Goal: Check status: Check status

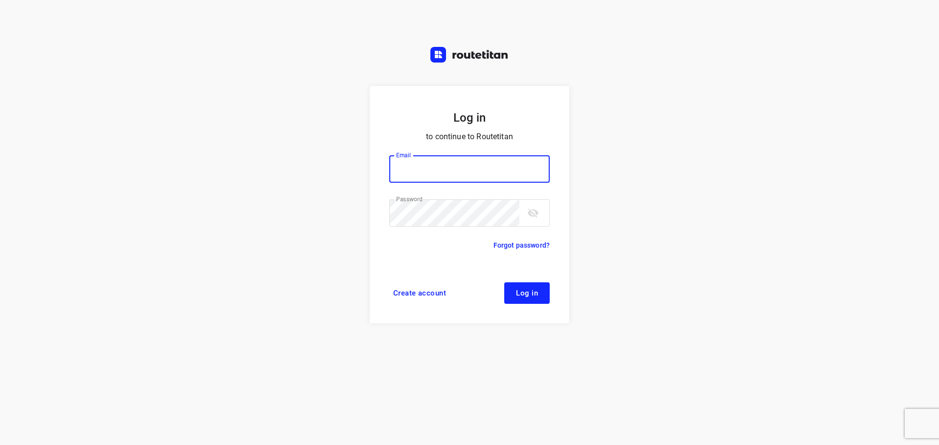
type input "remco@fruitopjewerk.nl"
click at [512, 284] on button "Log in" at bounding box center [526, 294] width 45 height 22
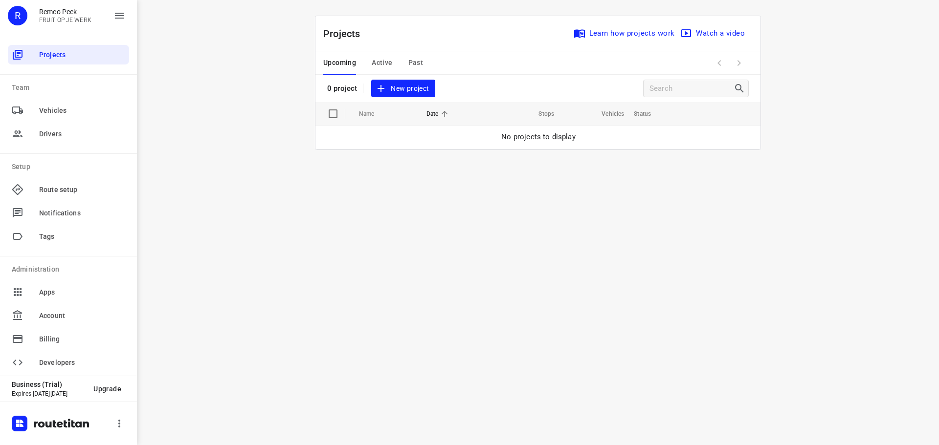
click at [416, 61] on span "Past" at bounding box center [415, 63] width 15 height 12
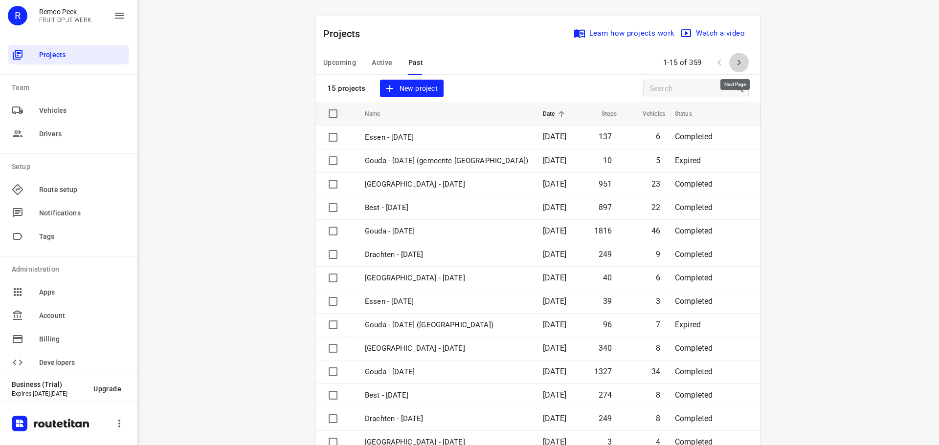
click at [737, 61] on icon "button" at bounding box center [739, 63] width 12 height 12
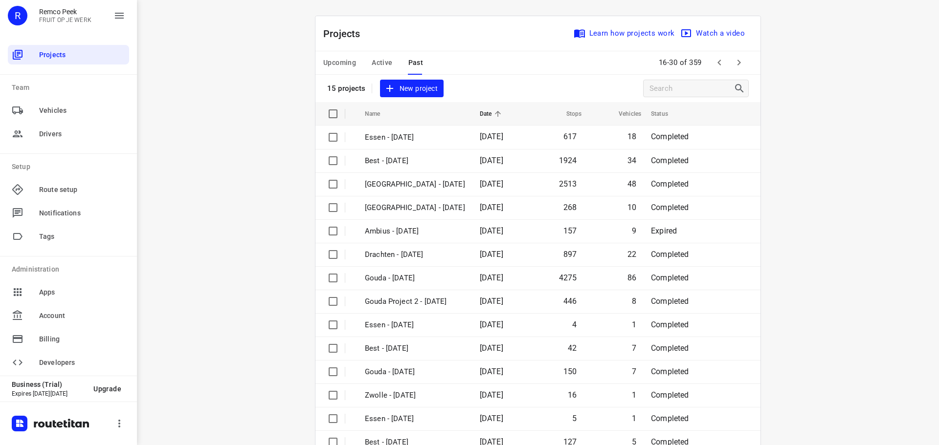
click at [737, 61] on icon "button" at bounding box center [739, 63] width 12 height 12
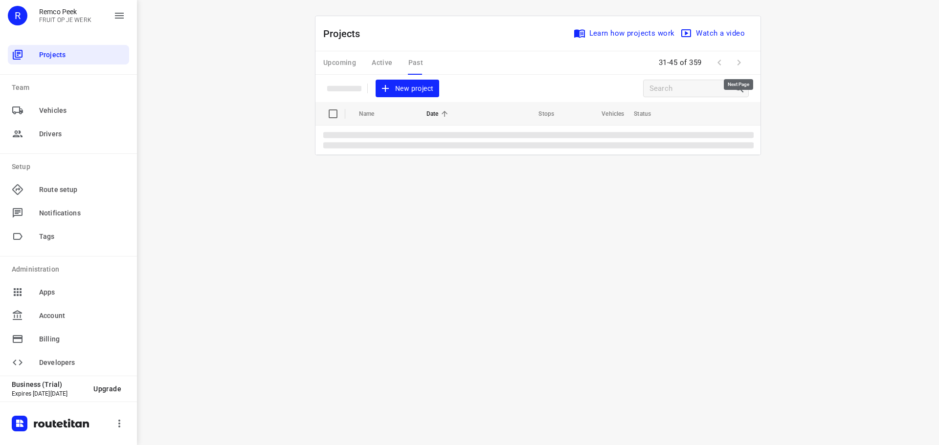
click at [737, 61] on span at bounding box center [739, 63] width 20 height 20
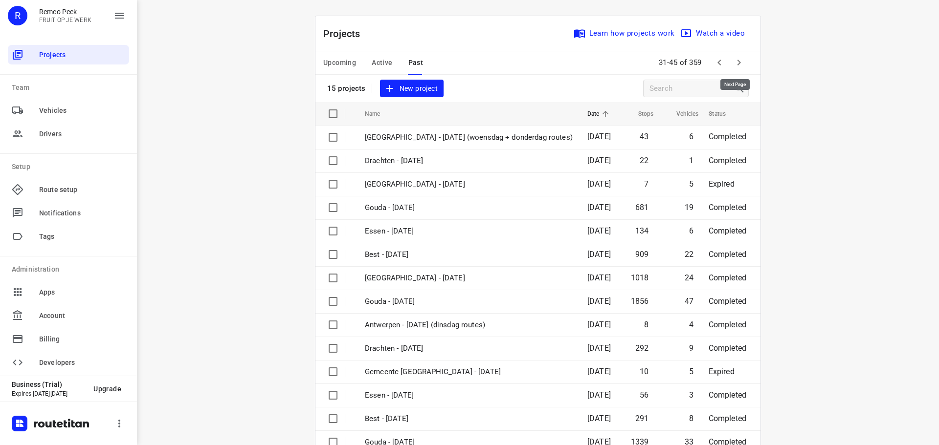
click at [737, 61] on icon "button" at bounding box center [739, 63] width 12 height 12
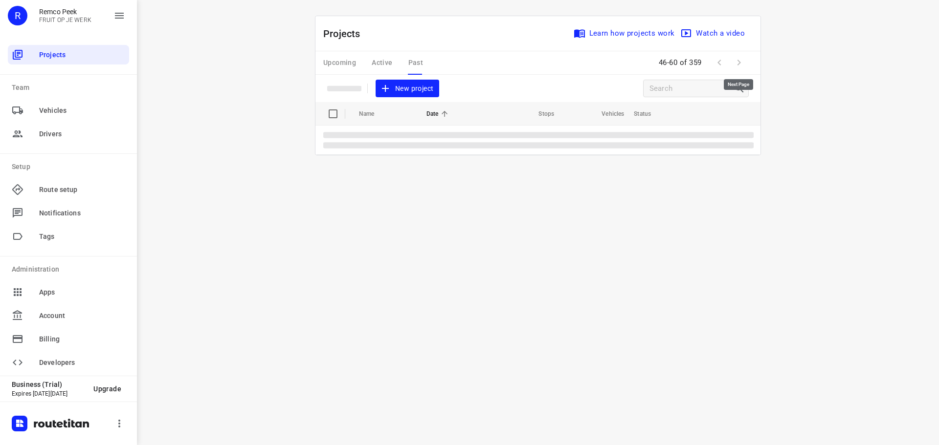
click at [737, 61] on span at bounding box center [739, 63] width 20 height 20
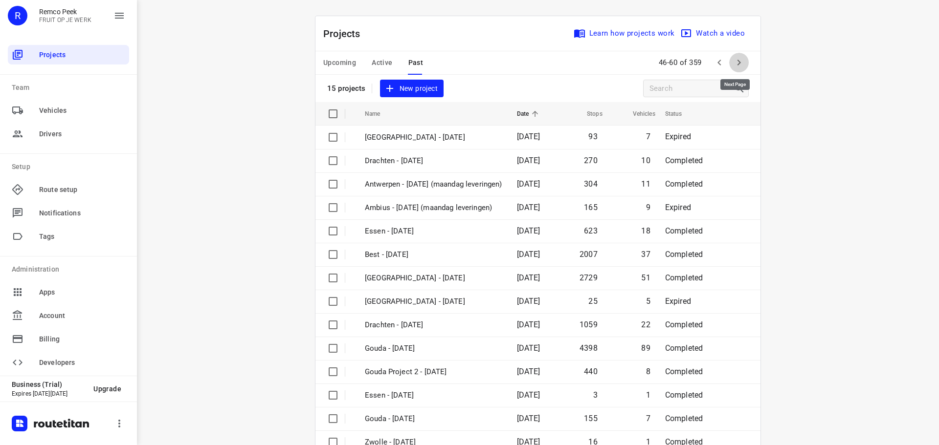
click at [737, 61] on icon "button" at bounding box center [739, 63] width 12 height 12
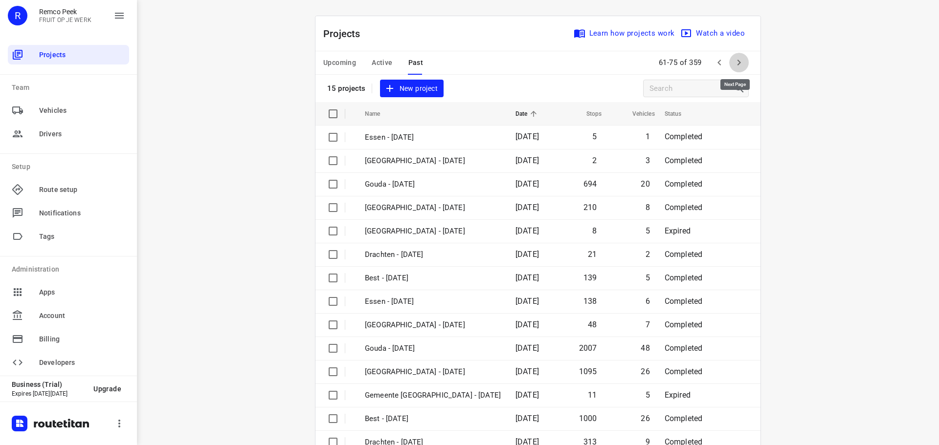
click at [737, 60] on icon "button" at bounding box center [739, 63] width 12 height 12
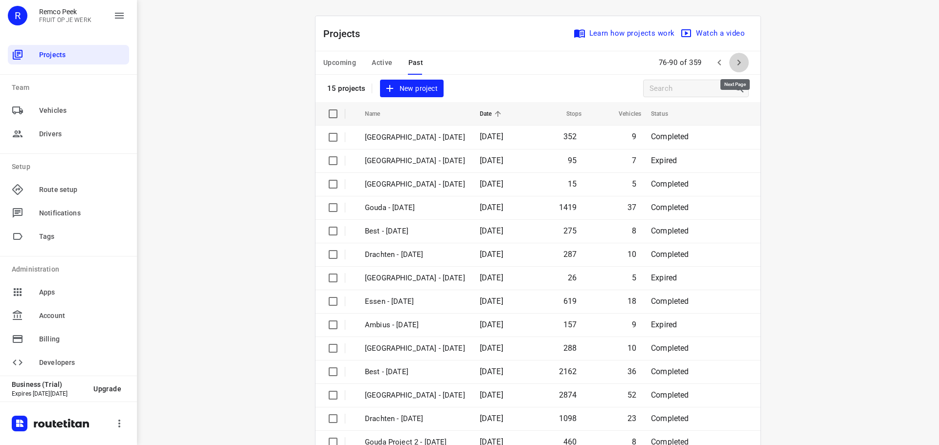
click at [737, 60] on icon "button" at bounding box center [739, 63] width 12 height 12
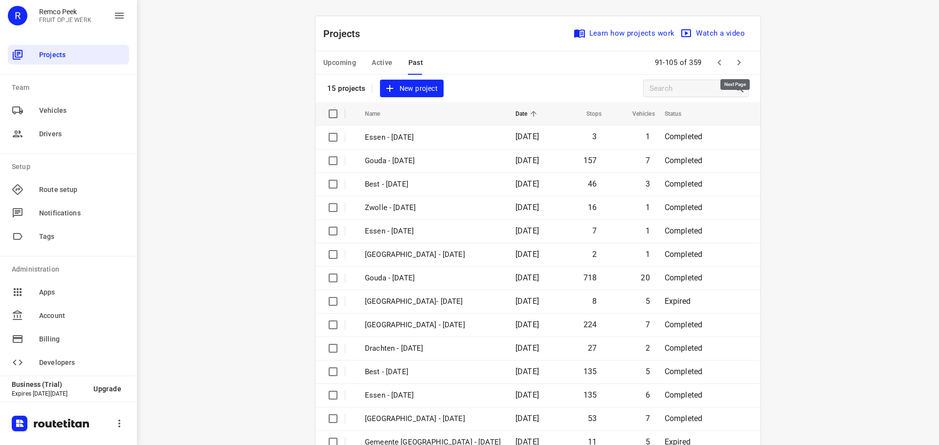
click at [737, 60] on icon "button" at bounding box center [739, 63] width 12 height 12
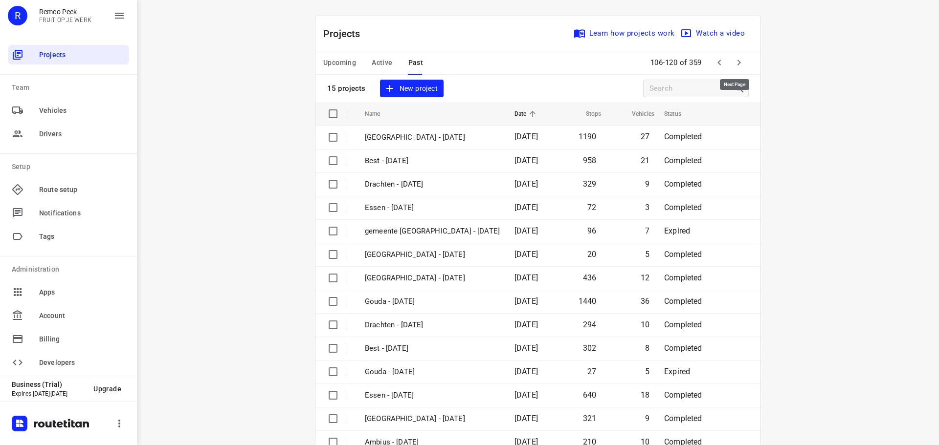
click at [737, 60] on icon "button" at bounding box center [739, 63] width 12 height 12
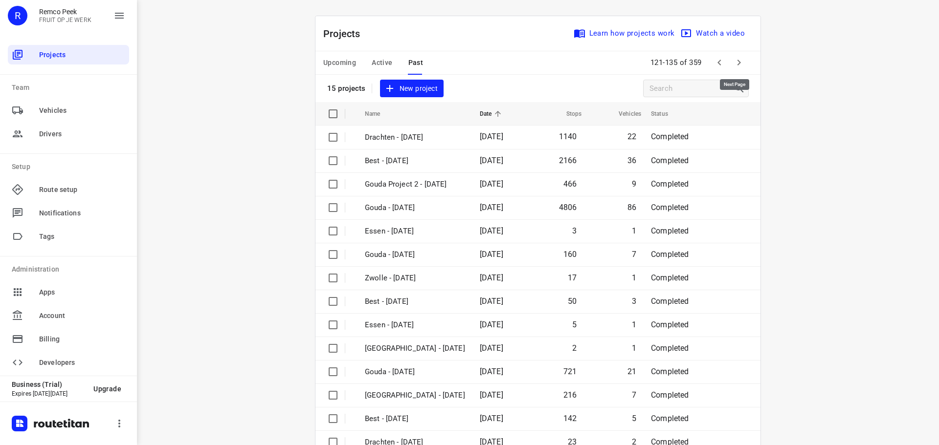
click at [737, 60] on icon "button" at bounding box center [739, 63] width 12 height 12
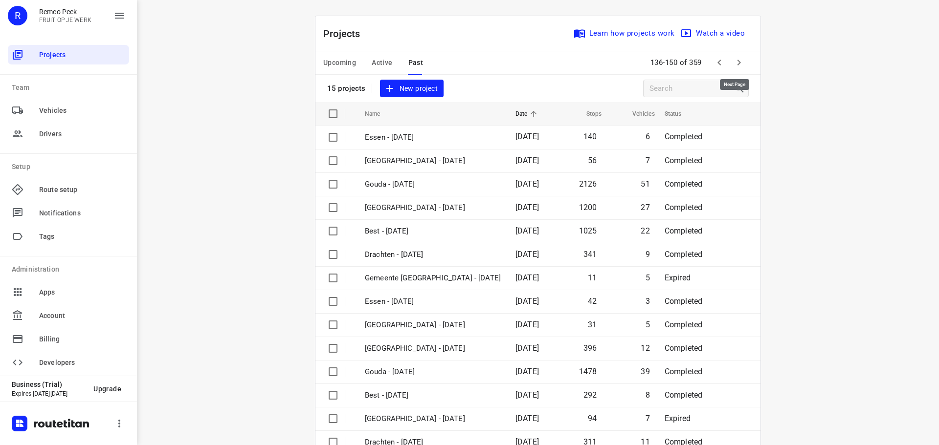
click at [737, 60] on icon "button" at bounding box center [739, 63] width 12 height 12
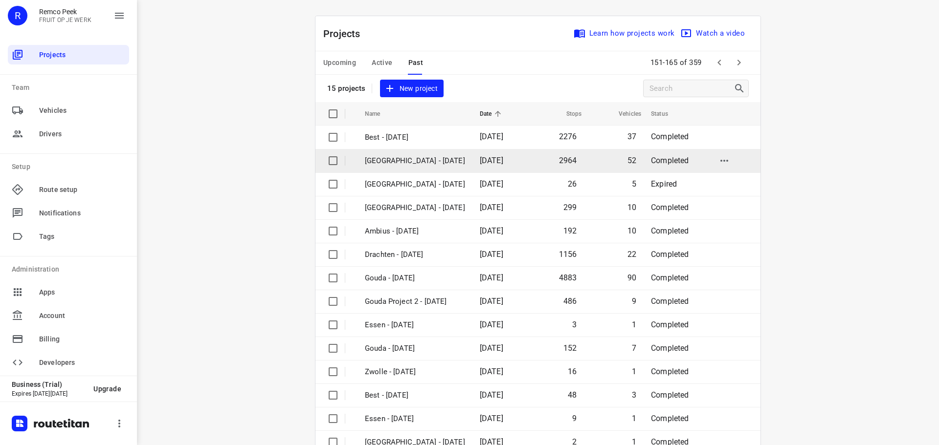
click at [500, 164] on span "[DATE]" at bounding box center [491, 160] width 23 height 9
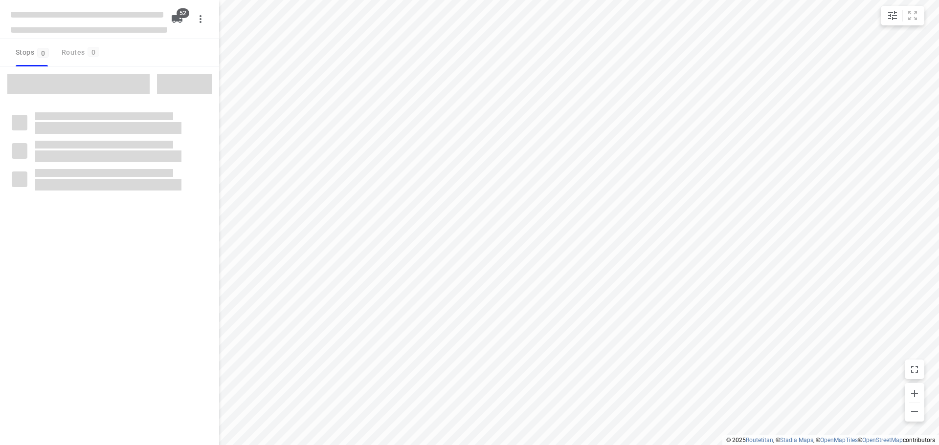
type input "distance"
